Goal: Information Seeking & Learning: Learn about a topic

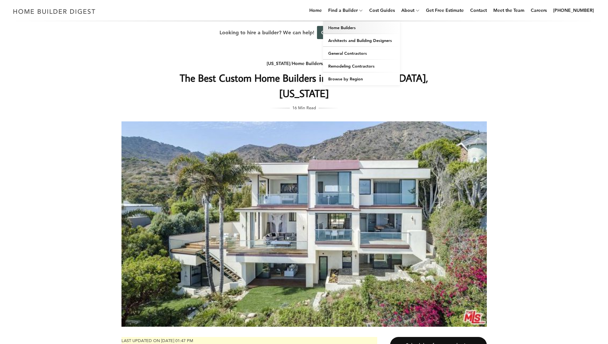
click at [359, 32] on link "Home Builders" at bounding box center [361, 27] width 77 height 13
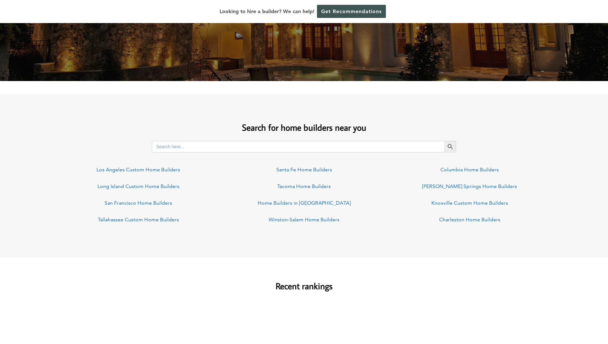
scroll to position [402, 0]
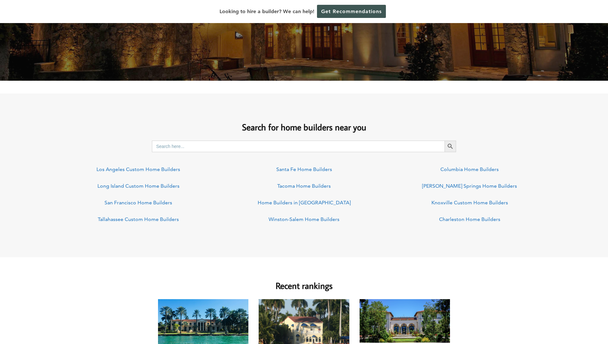
click at [141, 172] on link "Los Angeles Custom Home Builders" at bounding box center [139, 169] width 84 height 6
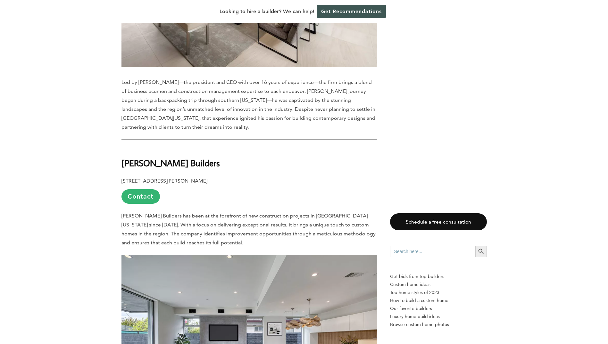
scroll to position [2331, 0]
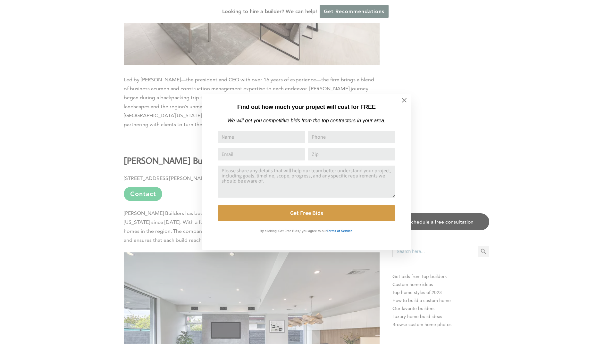
click at [185, 232] on div "Find out how much your project will cost for FREE We will get you competitive b…" at bounding box center [306, 172] width 613 height 344
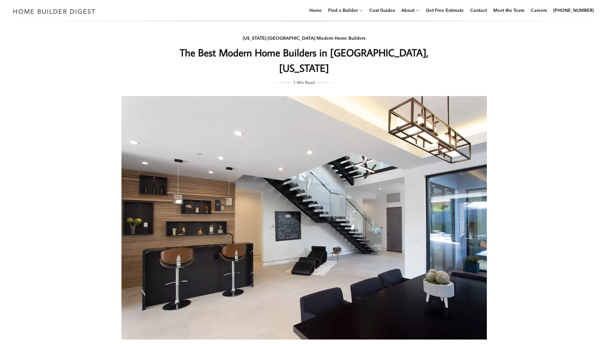
scroll to position [0, 0]
